Goal: Task Accomplishment & Management: Manage account settings

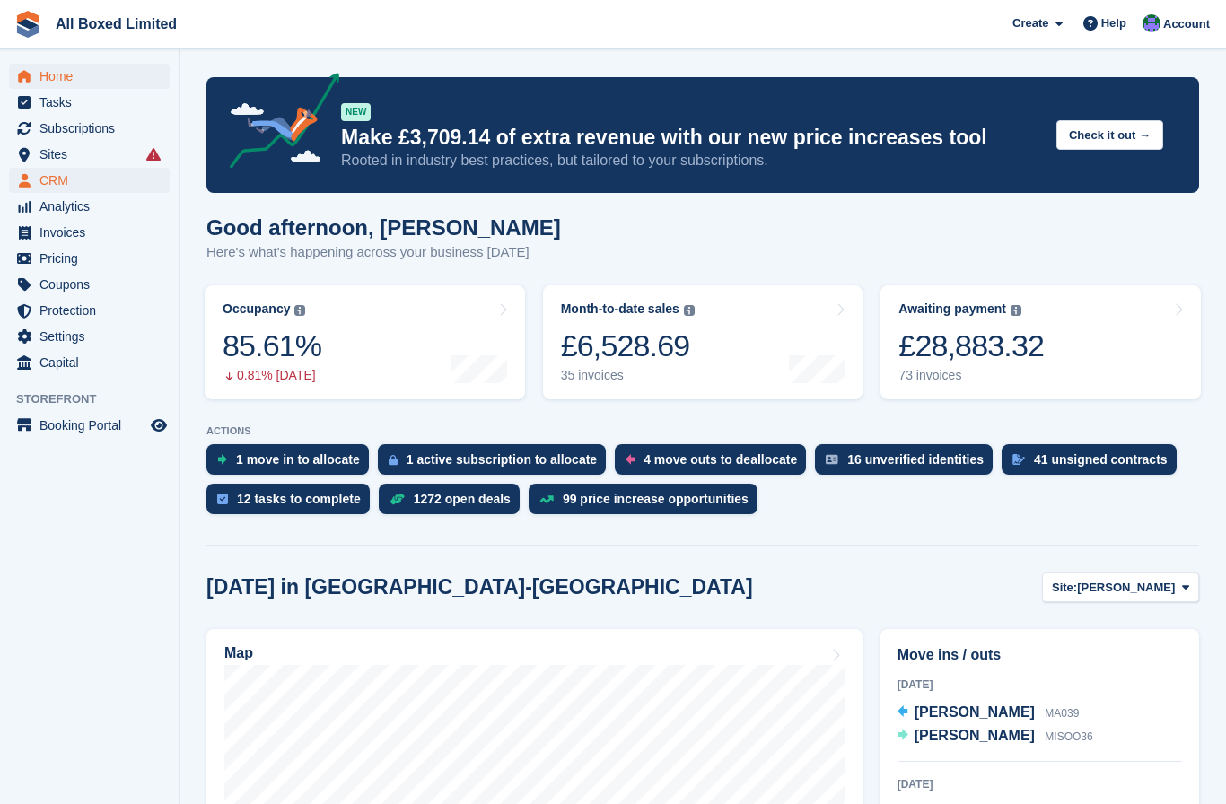
click at [57, 168] on span "CRM" at bounding box center [93, 180] width 108 height 25
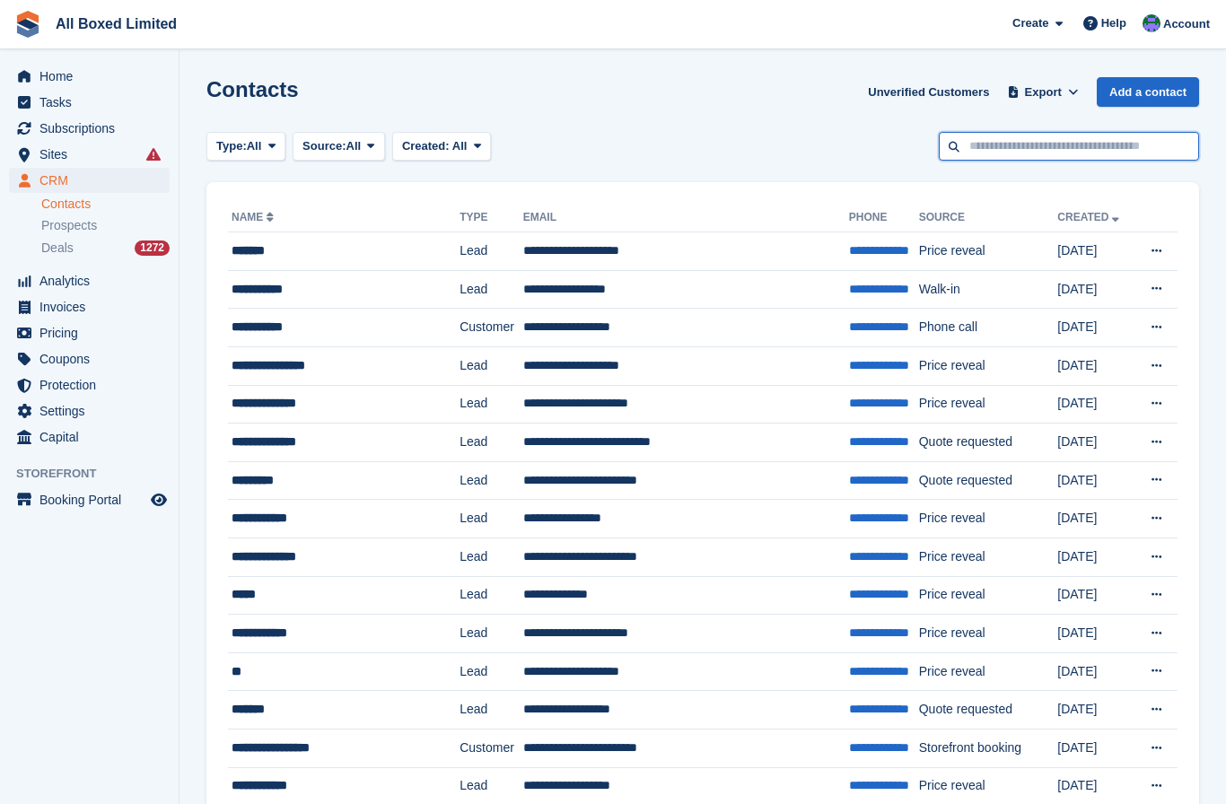
click at [1054, 160] on input "text" at bounding box center [1069, 147] width 260 height 30
click at [50, 120] on span "Subscriptions" at bounding box center [93, 128] width 108 height 25
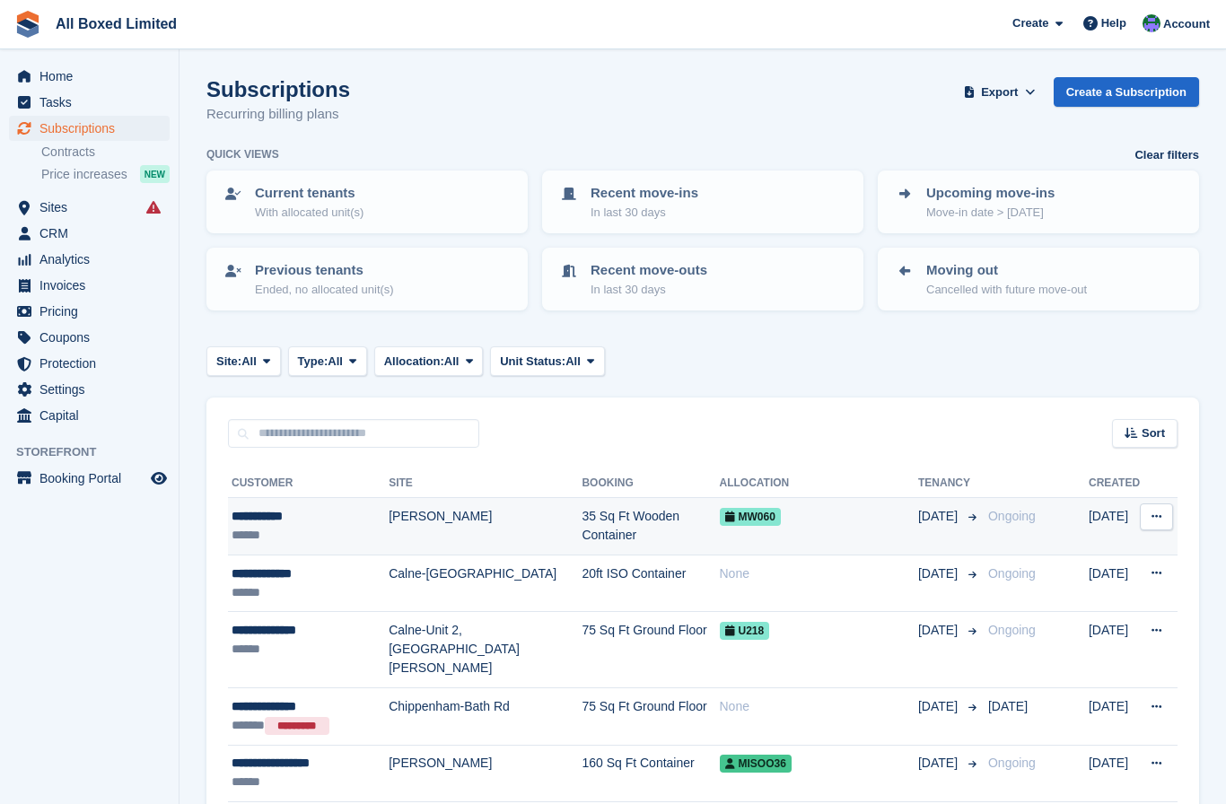
click at [302, 546] on td "**********" at bounding box center [308, 526] width 161 height 57
